Goal: Information Seeking & Learning: Compare options

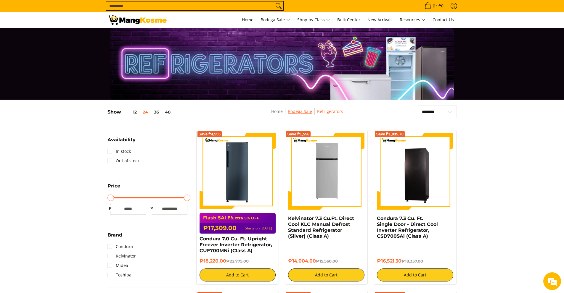
click at [301, 113] on link "Bodega Sale" at bounding box center [300, 112] width 24 height 6
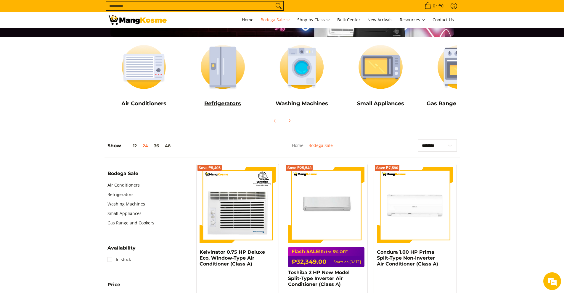
scroll to position [30, 0]
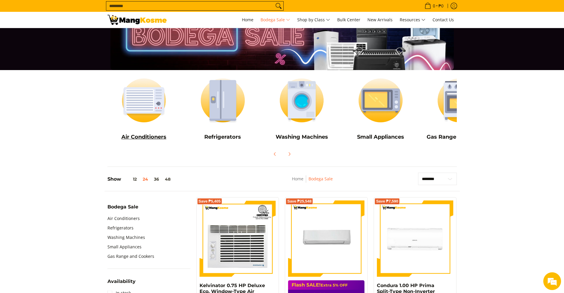
click at [160, 108] on img at bounding box center [143, 100] width 73 height 55
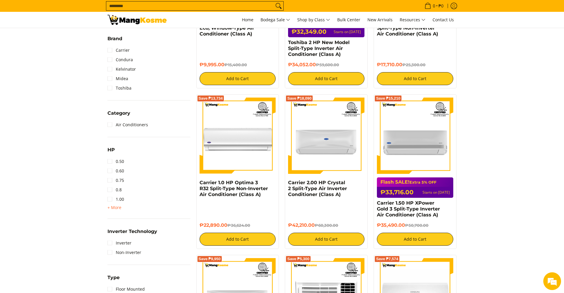
scroll to position [207, 0]
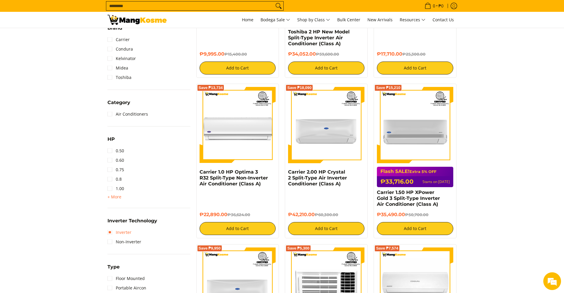
click at [110, 232] on link "Inverter" at bounding box center [119, 232] width 24 height 9
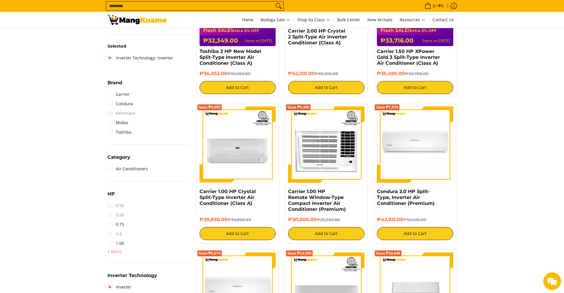
scroll to position [196, 0]
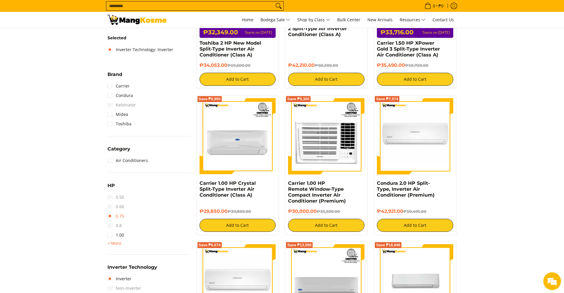
click at [111, 217] on link "0.75" at bounding box center [115, 216] width 17 height 9
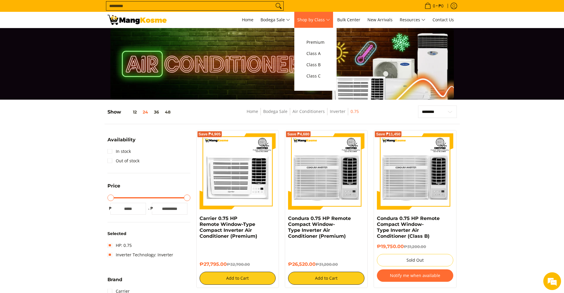
click at [326, 21] on span "Shop by Class" at bounding box center [313, 19] width 33 height 7
click at [317, 63] on span "Class B" at bounding box center [315, 64] width 18 height 7
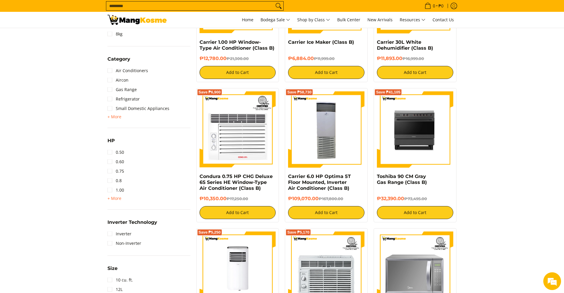
scroll to position [326, 0]
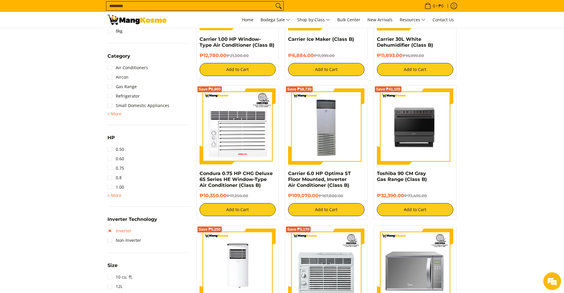
click at [111, 231] on link "Inverter" at bounding box center [119, 230] width 24 height 9
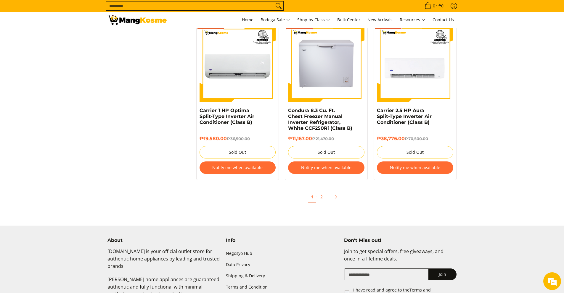
scroll to position [1243, 0]
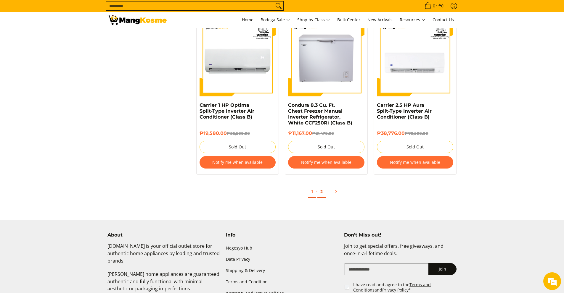
click at [320, 193] on link "2" at bounding box center [321, 192] width 8 height 12
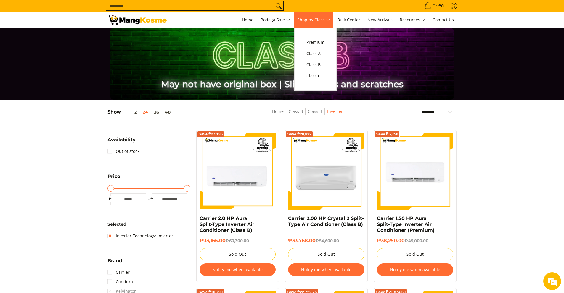
click at [322, 23] on span "Shop by Class" at bounding box center [313, 19] width 33 height 7
click at [314, 75] on span "Class C" at bounding box center [315, 76] width 18 height 7
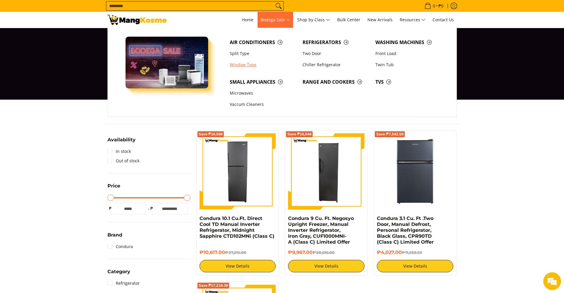
click at [244, 64] on link "Window Type" at bounding box center [263, 64] width 73 height 11
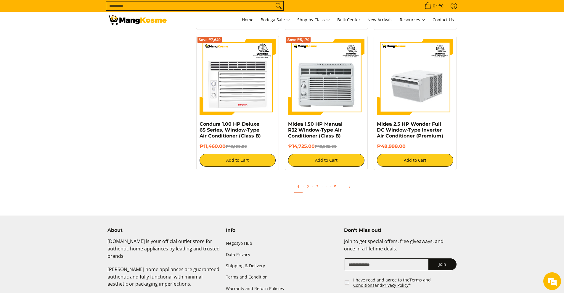
scroll to position [1095, 0]
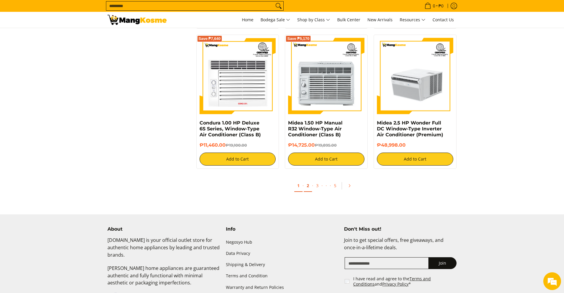
click at [308, 186] on link "2" at bounding box center [308, 186] width 8 height 12
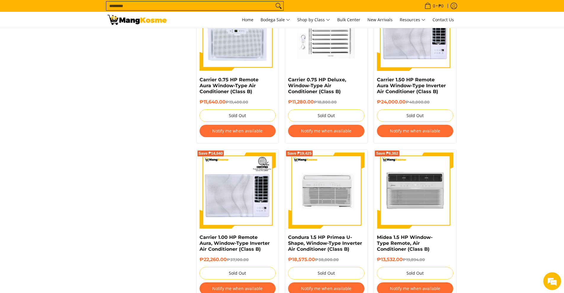
scroll to position [769, 0]
